Goal: Information Seeking & Learning: Learn about a topic

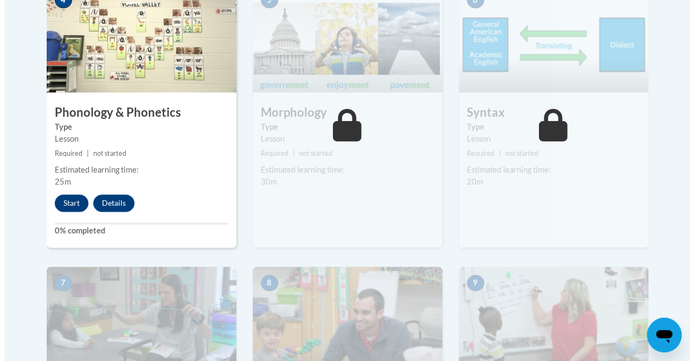
scroll to position [759, 0]
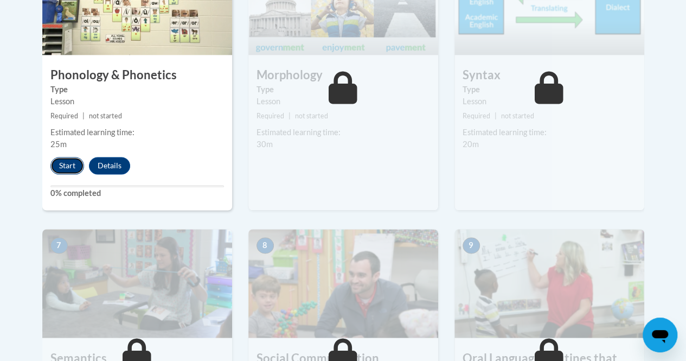
click at [59, 166] on button "Start" at bounding box center [67, 165] width 34 height 17
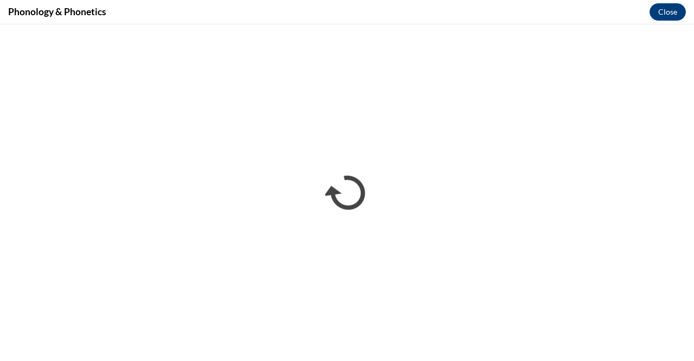
scroll to position [0, 0]
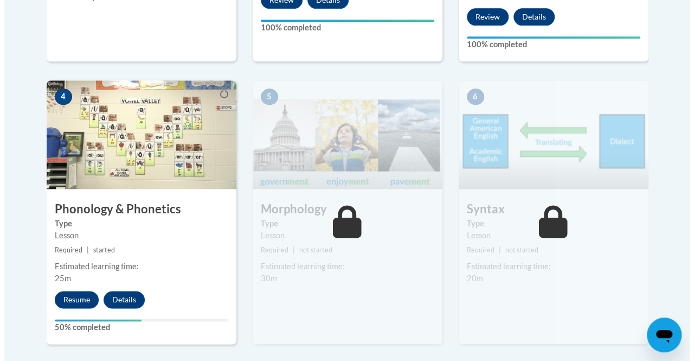
scroll to position [651, 0]
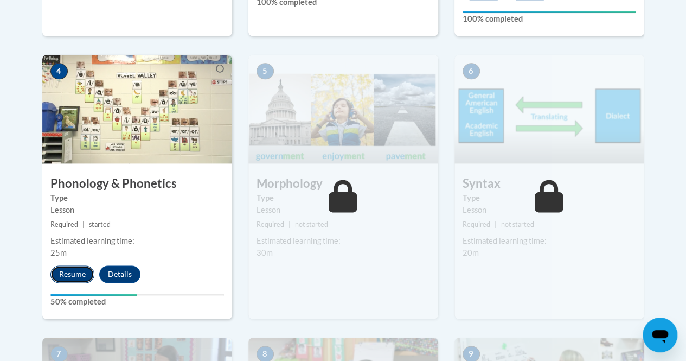
click at [67, 279] on button "Resume" at bounding box center [72, 273] width 44 height 17
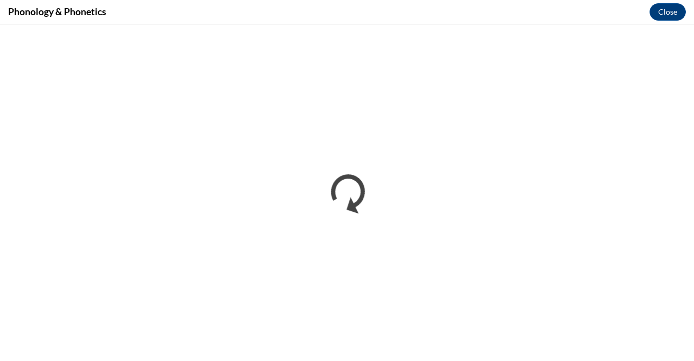
scroll to position [0, 0]
